Goal: Find contact information: Find contact information

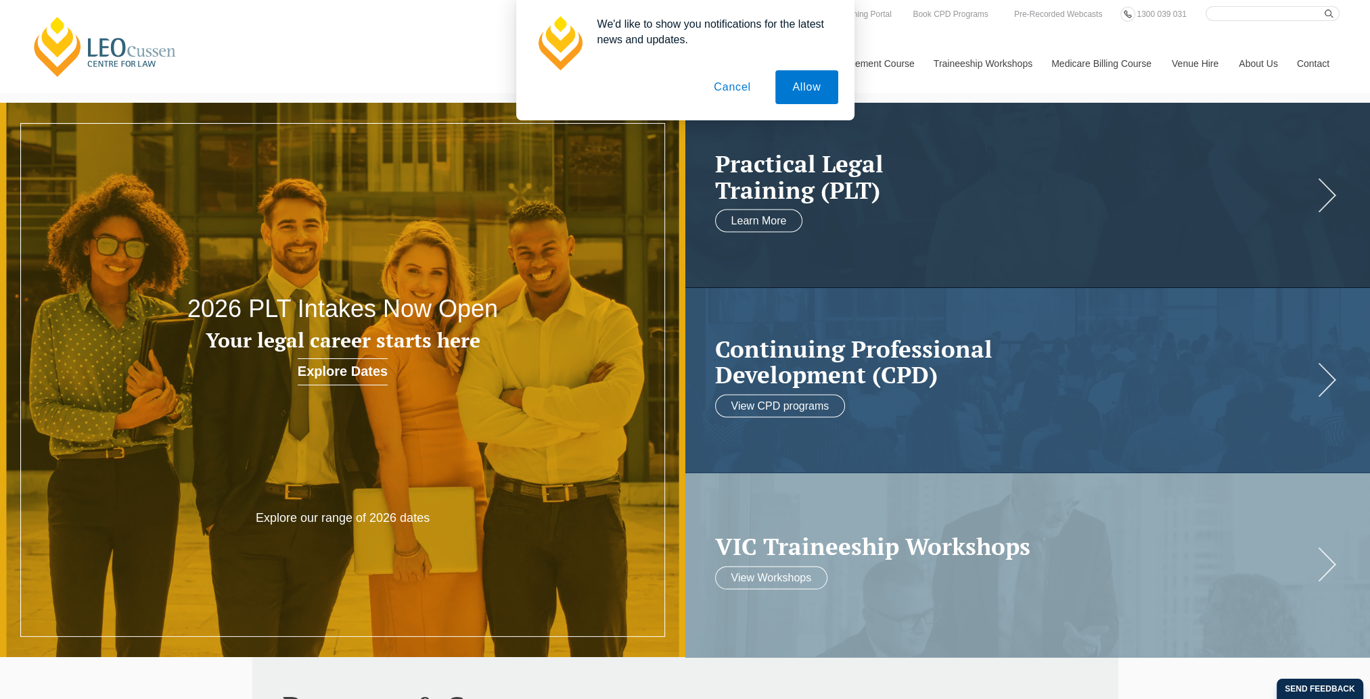
click at [731, 91] on button "Cancel" at bounding box center [732, 87] width 71 height 34
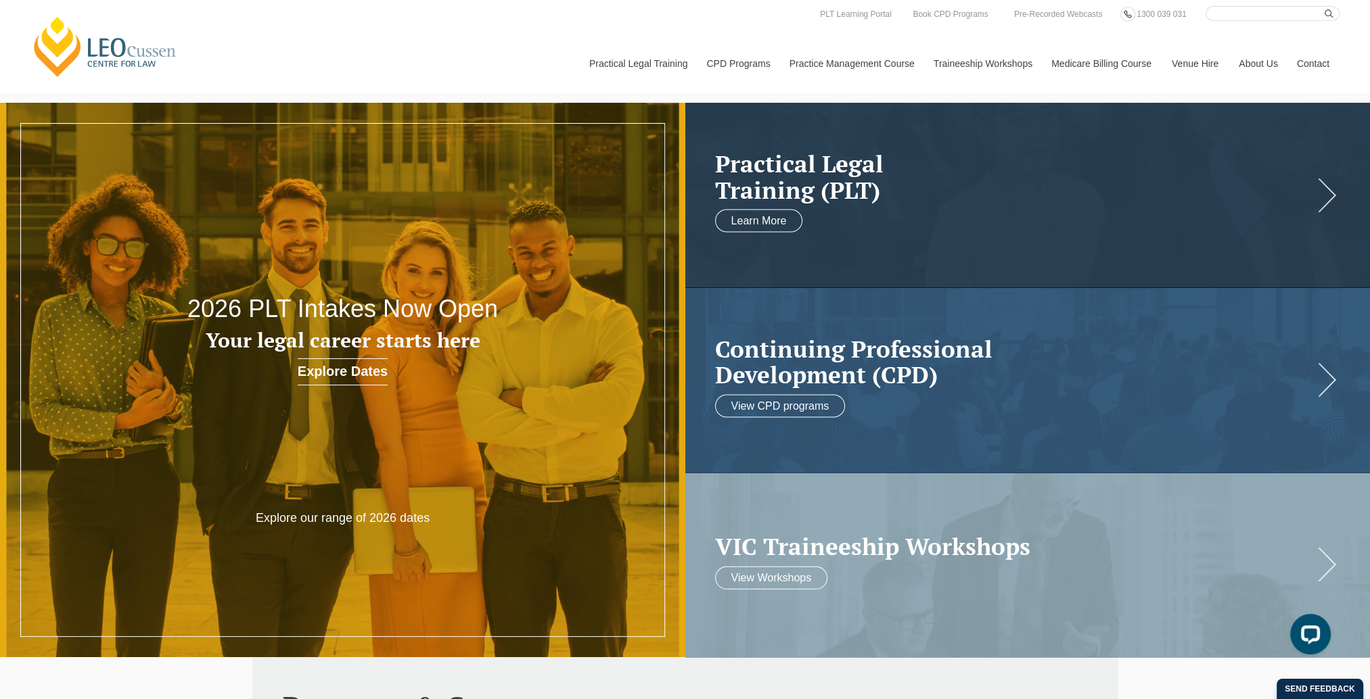
click at [1300, 62] on link "Contact" at bounding box center [1313, 63] width 53 height 58
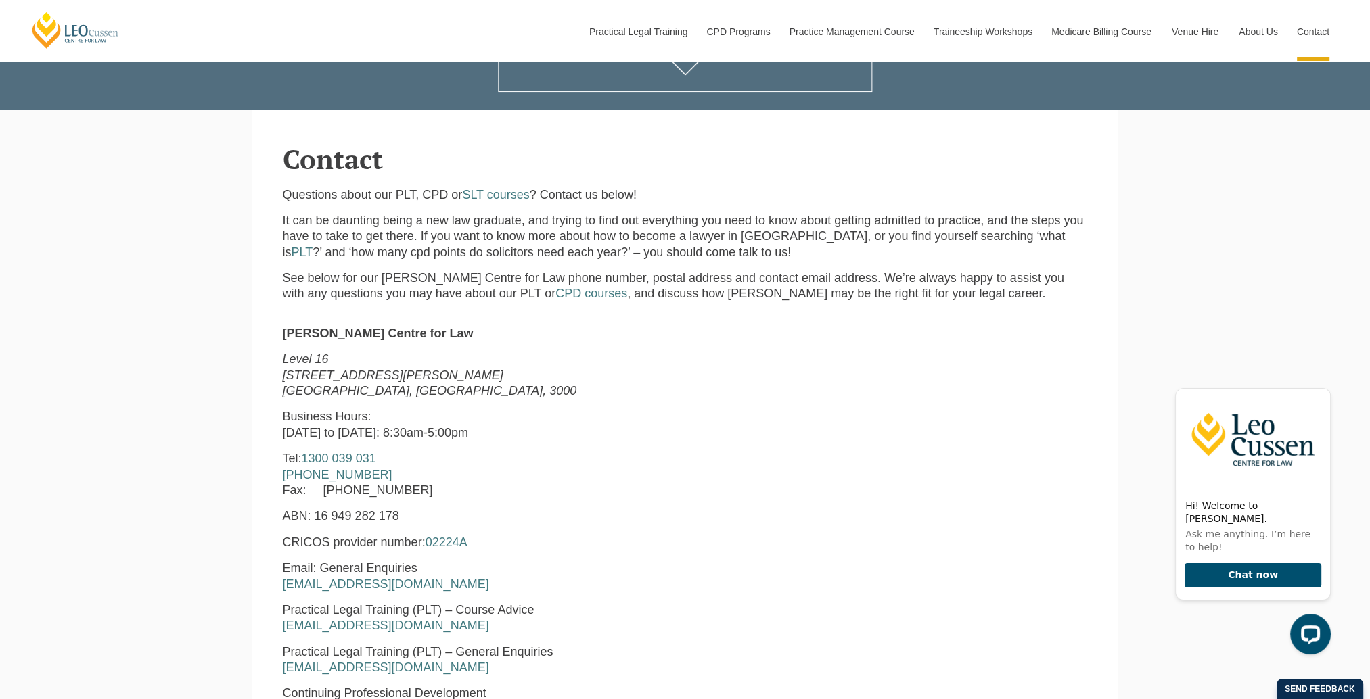
scroll to position [406, 0]
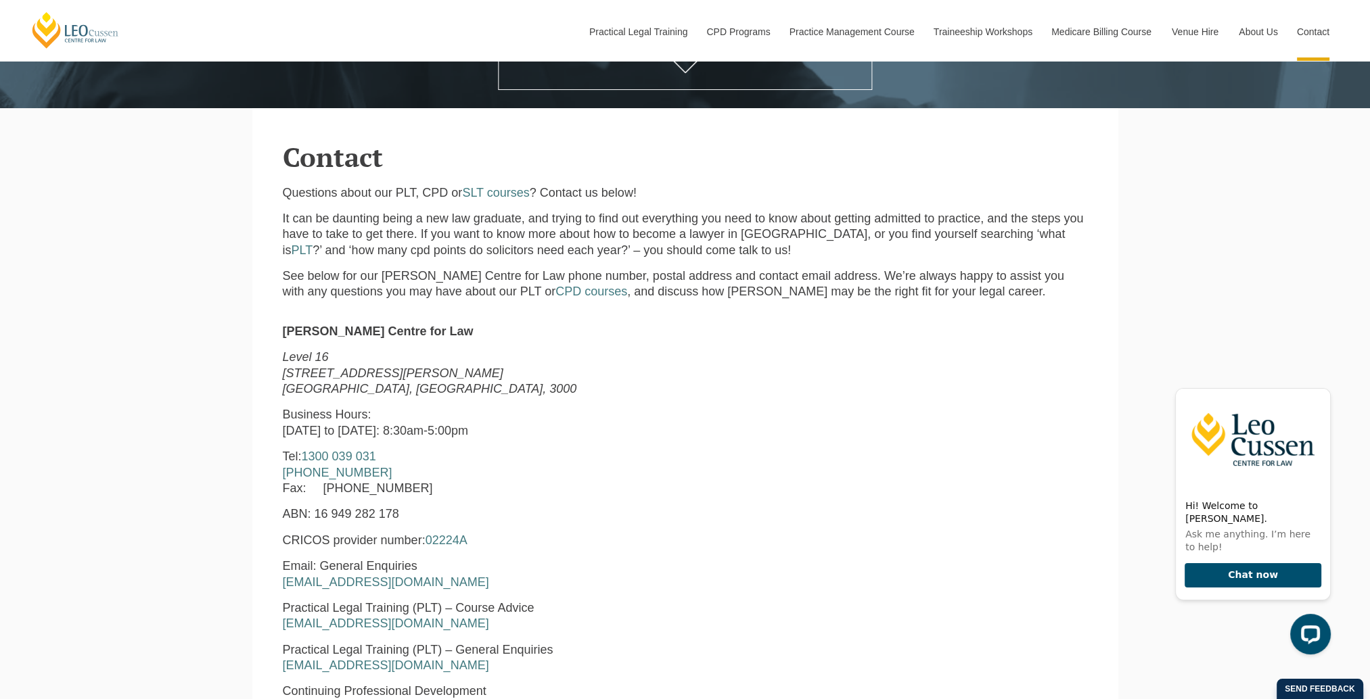
click at [300, 367] on p "[STREET_ADDRESS][PERSON_NAME]" at bounding box center [513, 373] width 461 height 47
drag, startPoint x: 280, startPoint y: 362, endPoint x: 442, endPoint y: 391, distance: 164.3
click at [442, 391] on div "[PERSON_NAME] Centre for Law [STREET_ADDRESS][PERSON_NAME] Business Hours: [DAT…" at bounding box center [514, 603] width 482 height 559
copy p "[STREET_ADDRESS][PERSON_NAME]"
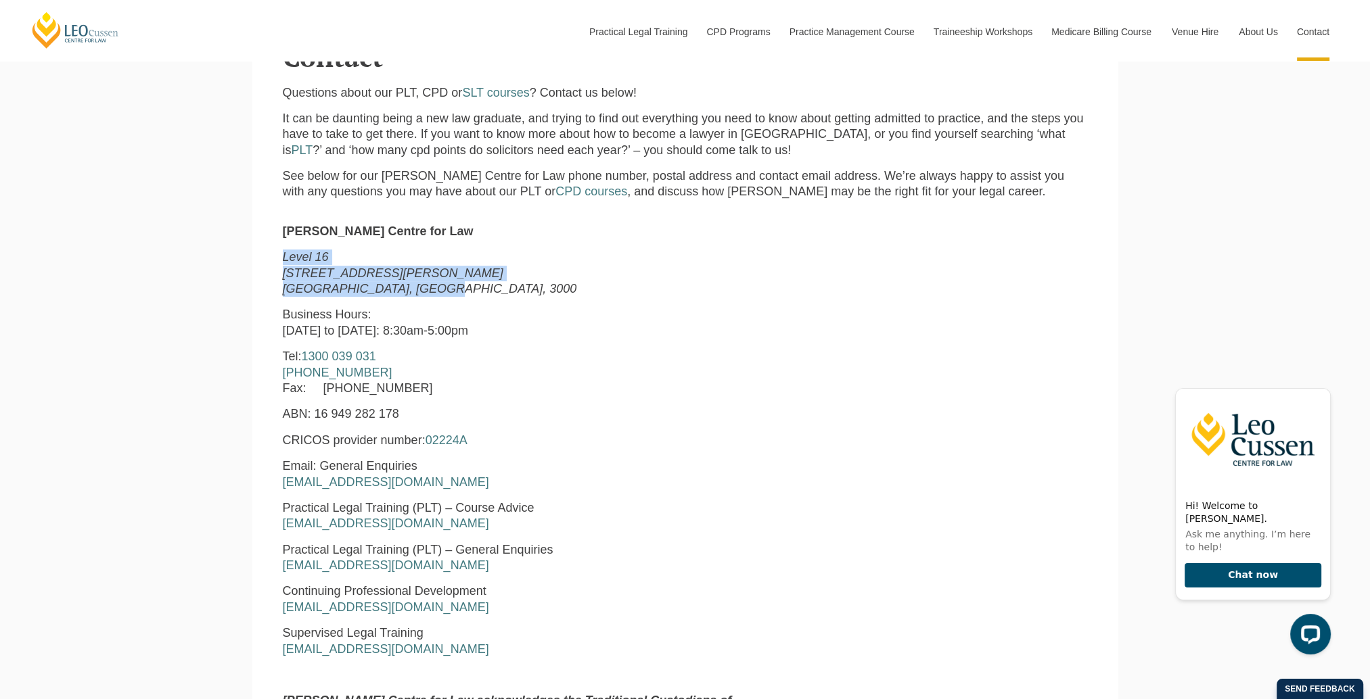
scroll to position [609, 0]
